Goal: Information Seeking & Learning: Learn about a topic

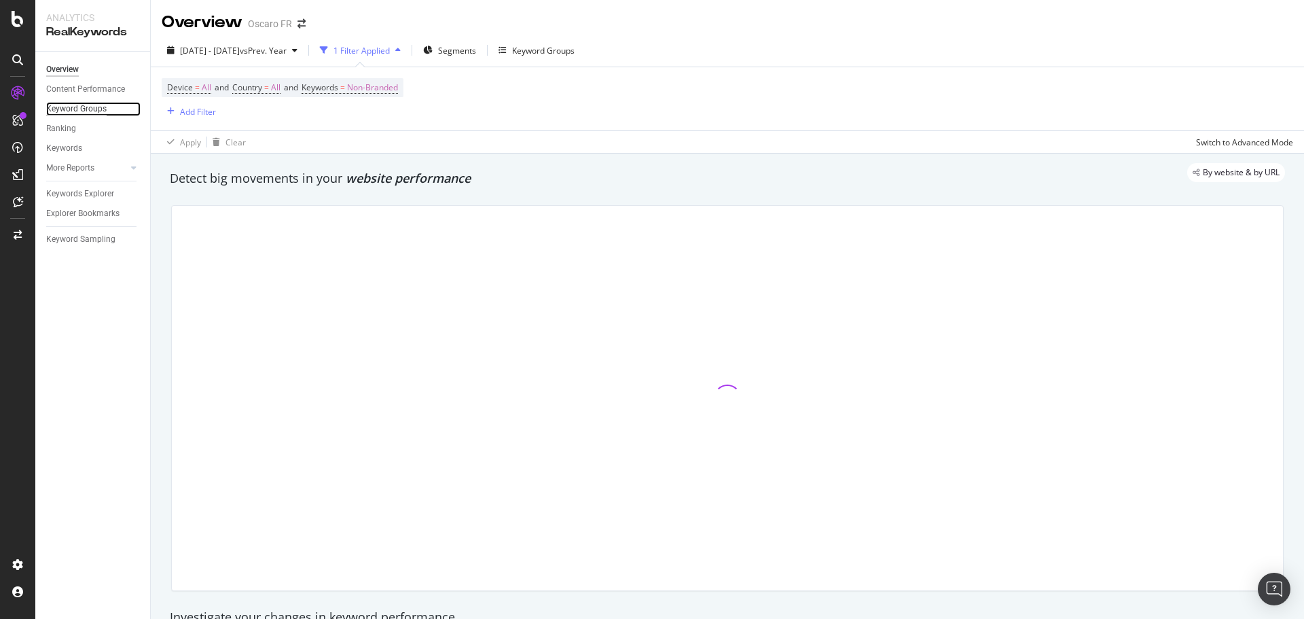
click at [91, 105] on div "Keyword Groups" at bounding box center [76, 109] width 60 height 14
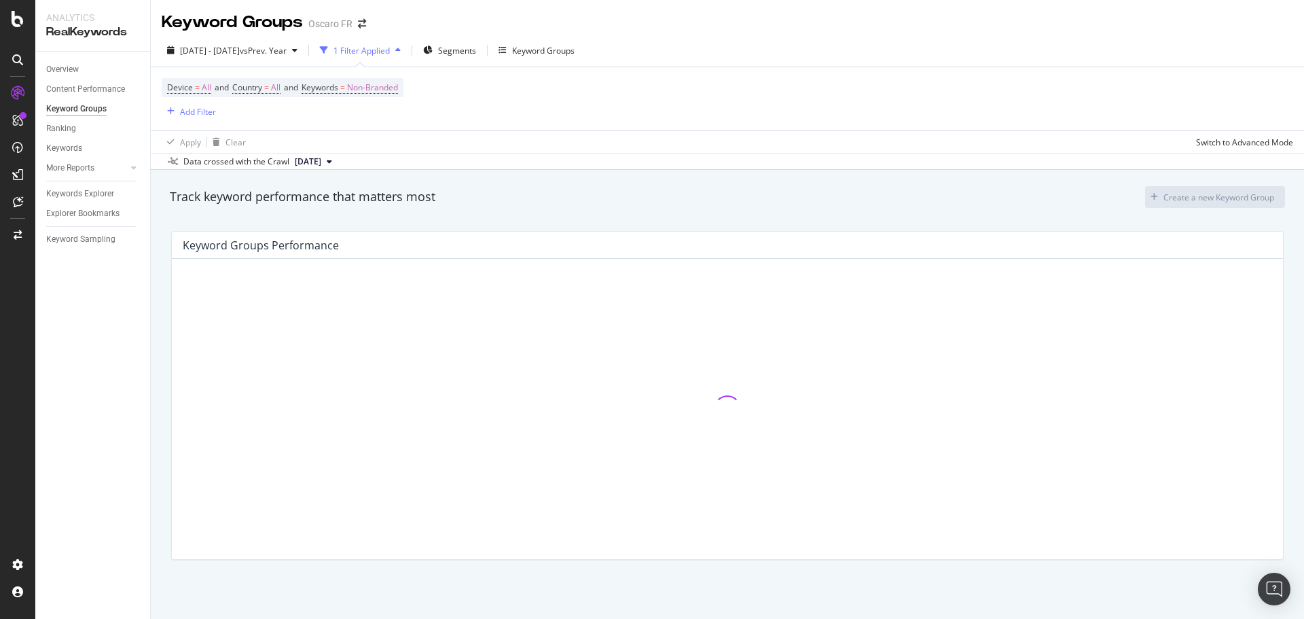
click at [87, 56] on div "Overview Content Performance Keyword Groups Ranking Keywords More Reports Count…" at bounding box center [92, 335] width 115 height 567
click at [84, 67] on link "Overview" at bounding box center [93, 69] width 94 height 14
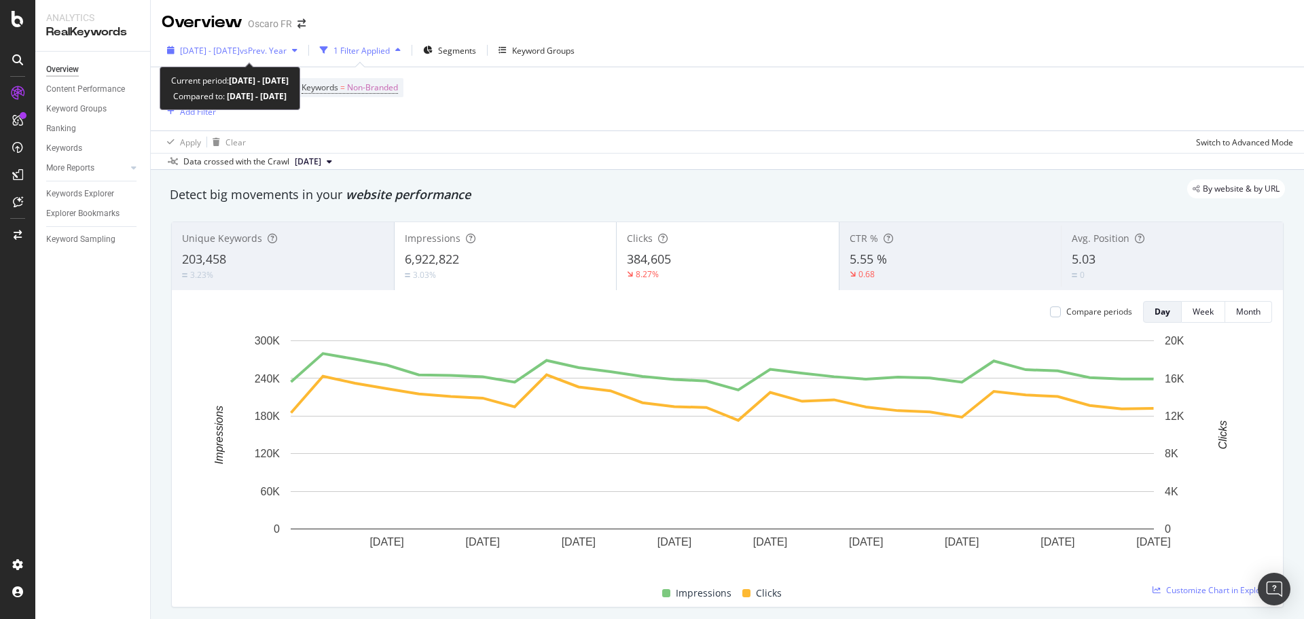
click at [287, 50] on span "vs Prev. Year" at bounding box center [263, 51] width 47 height 12
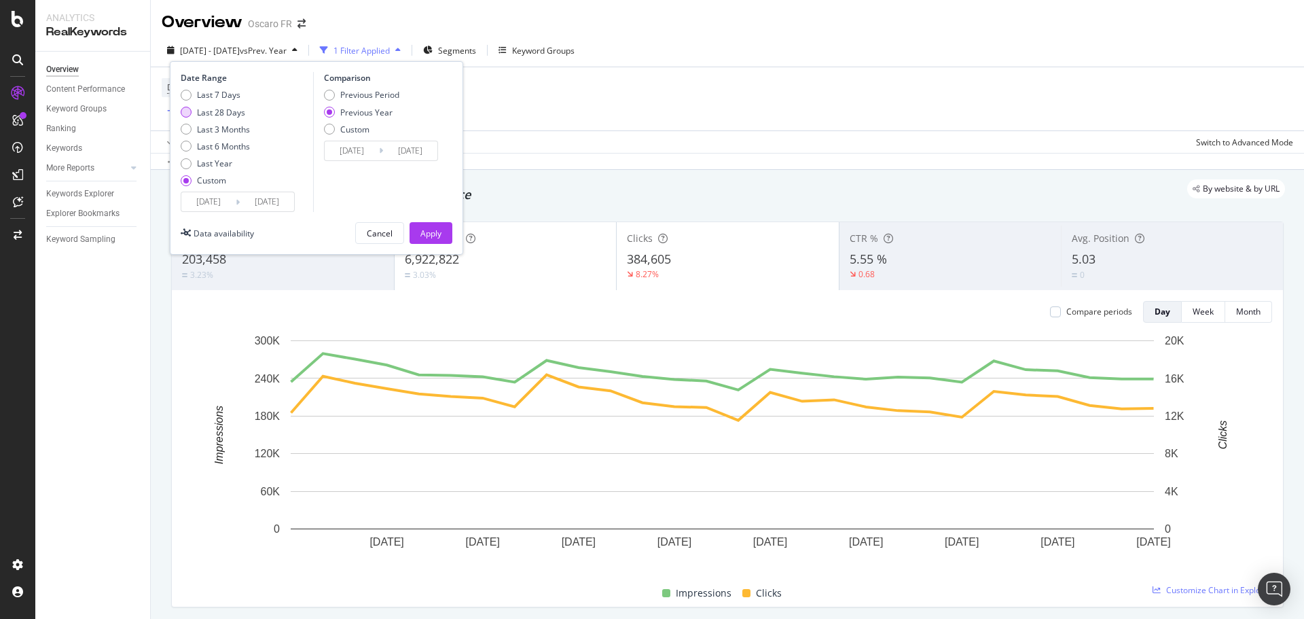
click at [226, 108] on div "Last 28 Days" at bounding box center [221, 113] width 48 height 12
type input "2025/08/13"
type input "2025/09/09"
type input "2024/08/14"
type input "2024/09/10"
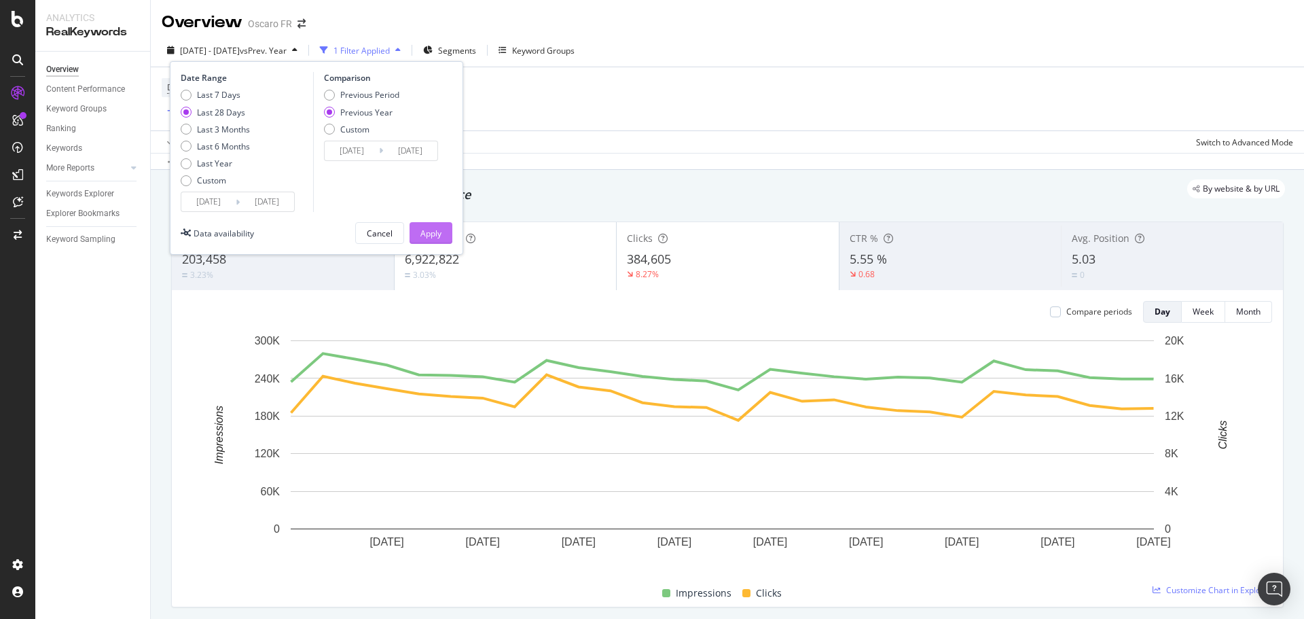
click at [417, 230] on button "Apply" at bounding box center [431, 233] width 43 height 22
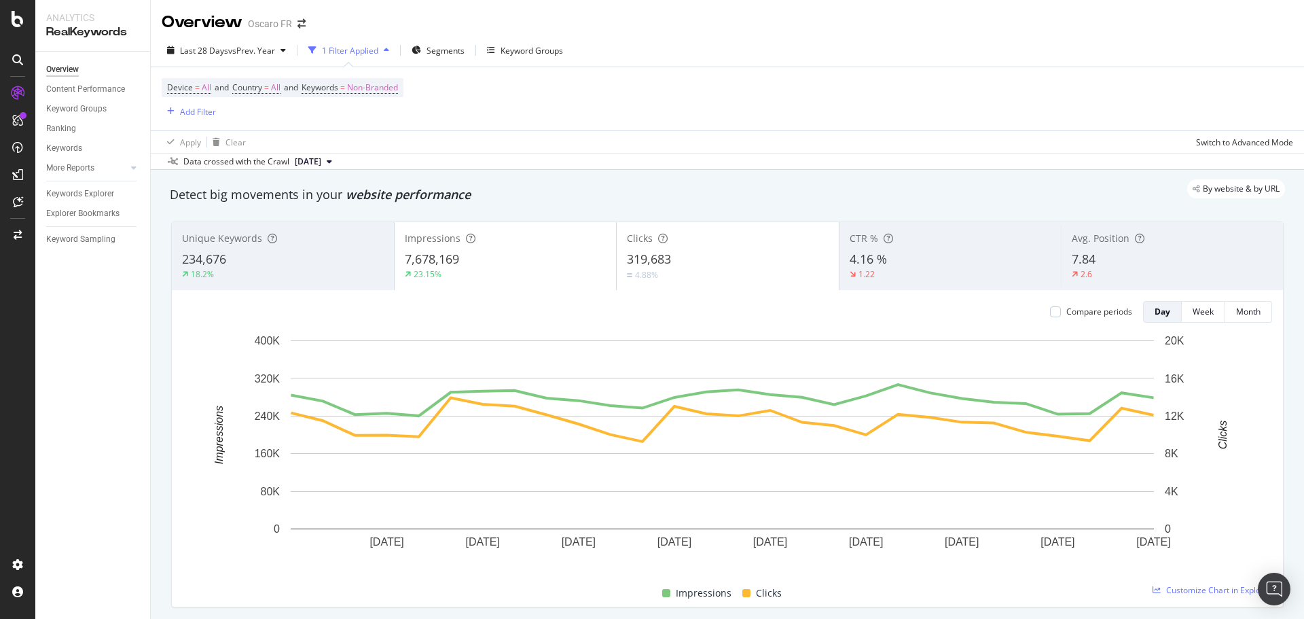
click at [675, 181] on div "By website & by URL" at bounding box center [720, 188] width 1129 height 19
click at [728, 130] on div "Apply Clear Switch to Advanced Mode" at bounding box center [727, 141] width 1153 height 22
click at [1102, 306] on div "Compare periods" at bounding box center [1100, 312] width 66 height 12
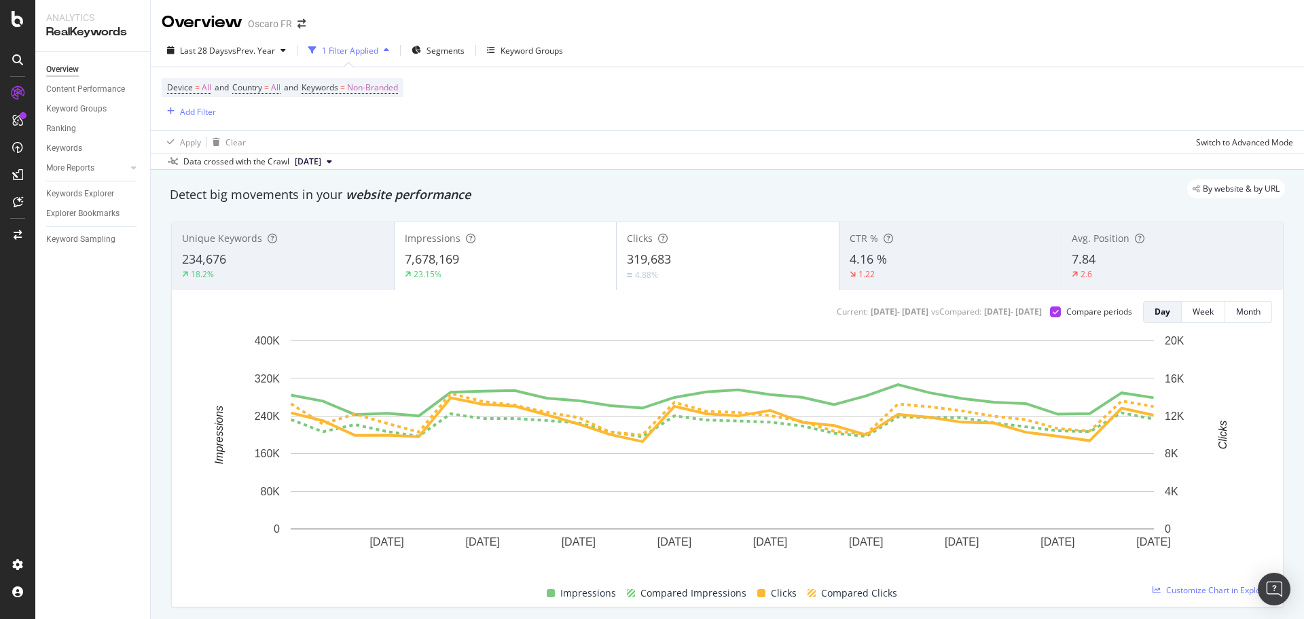
click at [545, 262] on div "7,678,169" at bounding box center [506, 260] width 202 height 18
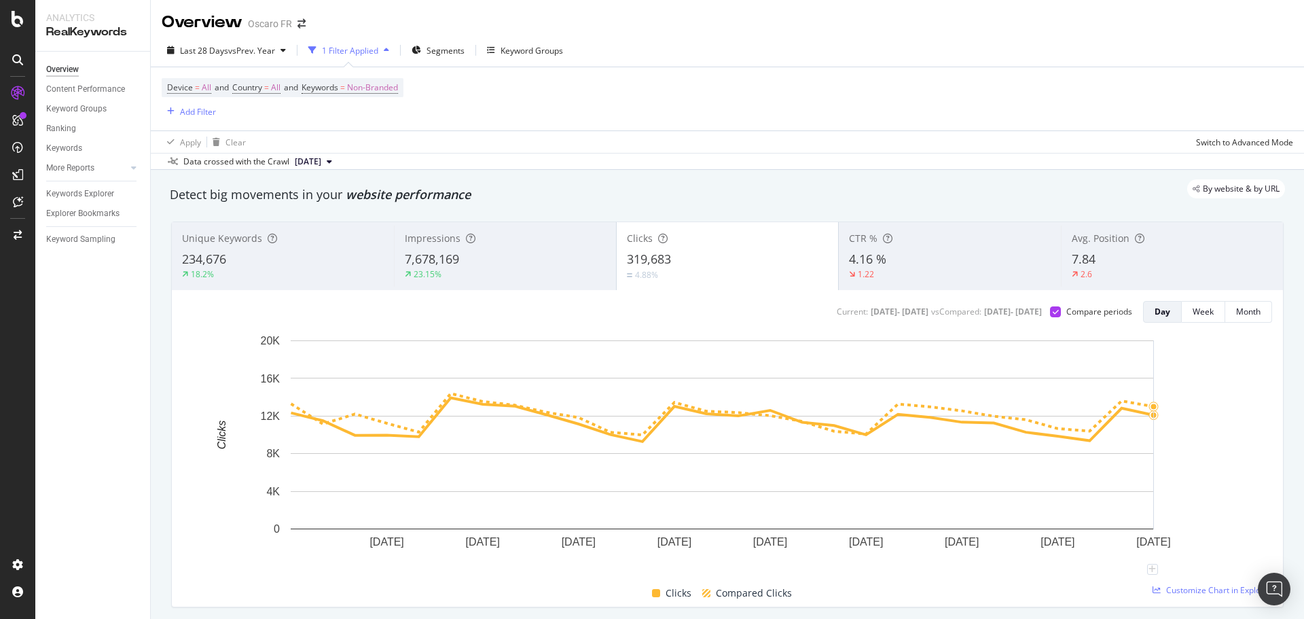
click at [1219, 429] on rect "A chart." at bounding box center [722, 452] width 1079 height 236
click at [573, 272] on div "23.15%" at bounding box center [505, 274] width 201 height 12
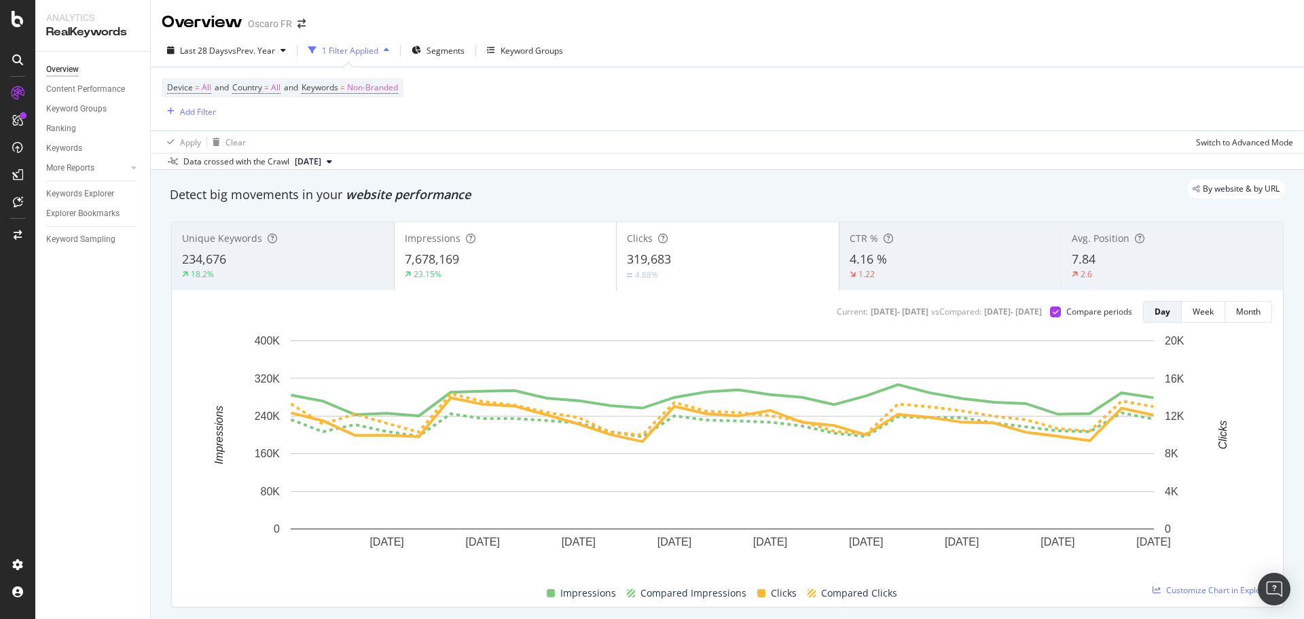
click at [704, 268] on div "4.88%" at bounding box center [728, 274] width 202 height 13
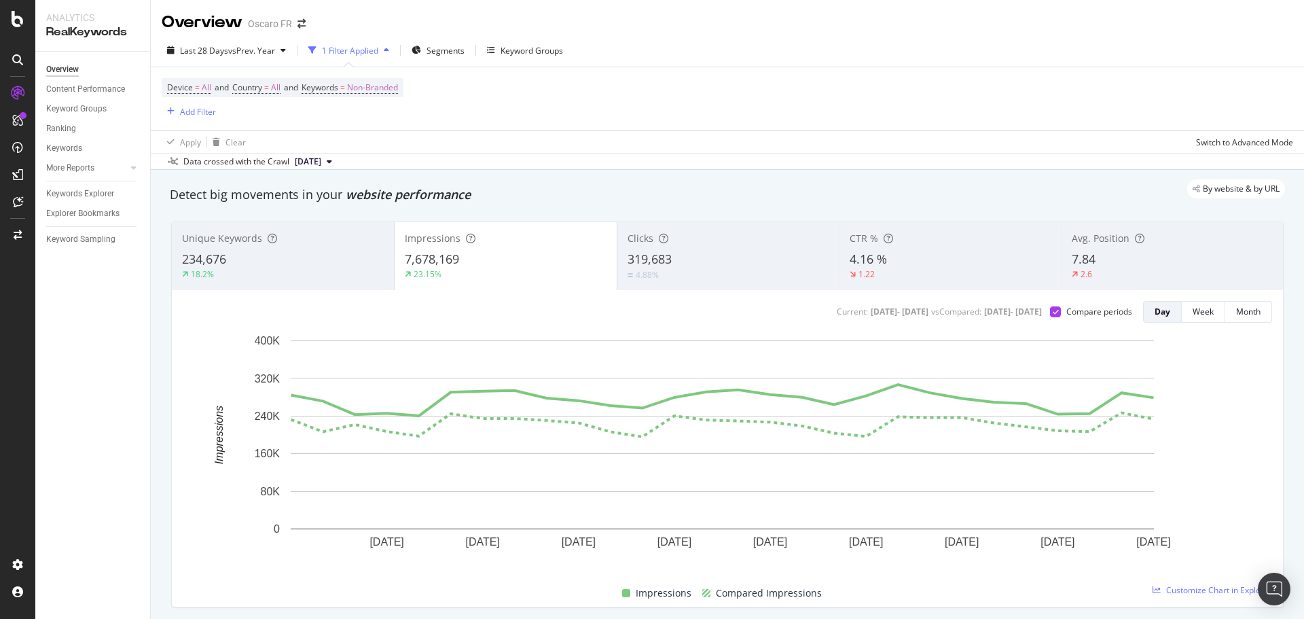
click at [696, 254] on div "319,683" at bounding box center [729, 260] width 202 height 18
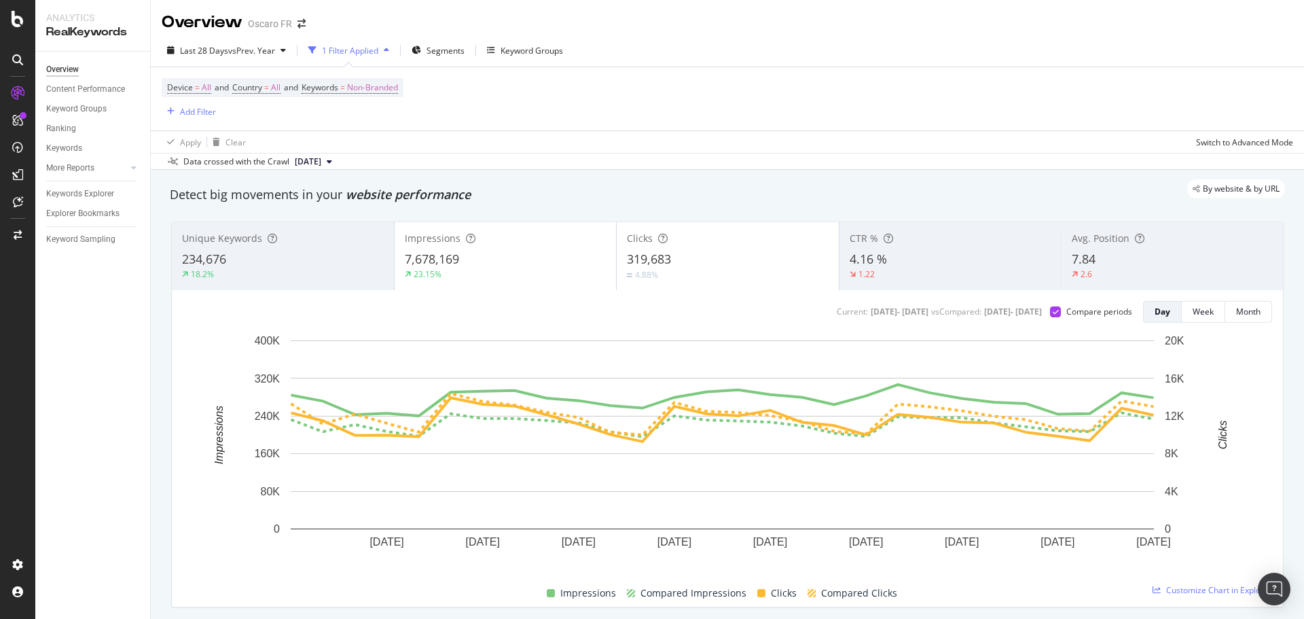
drag, startPoint x: 1007, startPoint y: 202, endPoint x: 893, endPoint y: 166, distance: 119.0
click at [894, 167] on div "Data crossed with the Crawl 2025 Aug. 8th" at bounding box center [727, 161] width 1153 height 16
